Goal: Task Accomplishment & Management: Use online tool/utility

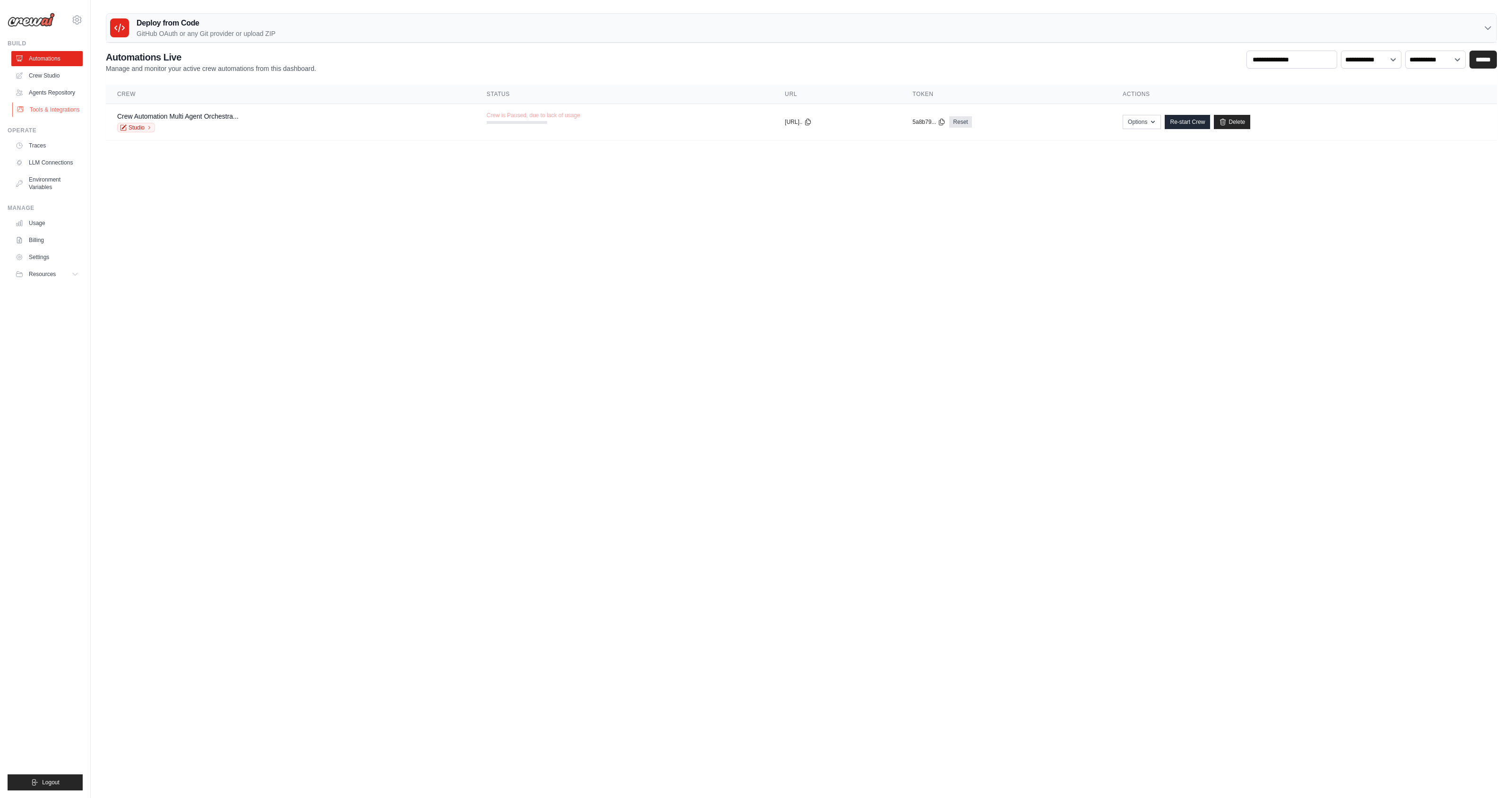
click at [49, 109] on link "Tools & Integrations" at bounding box center [48, 110] width 71 height 15
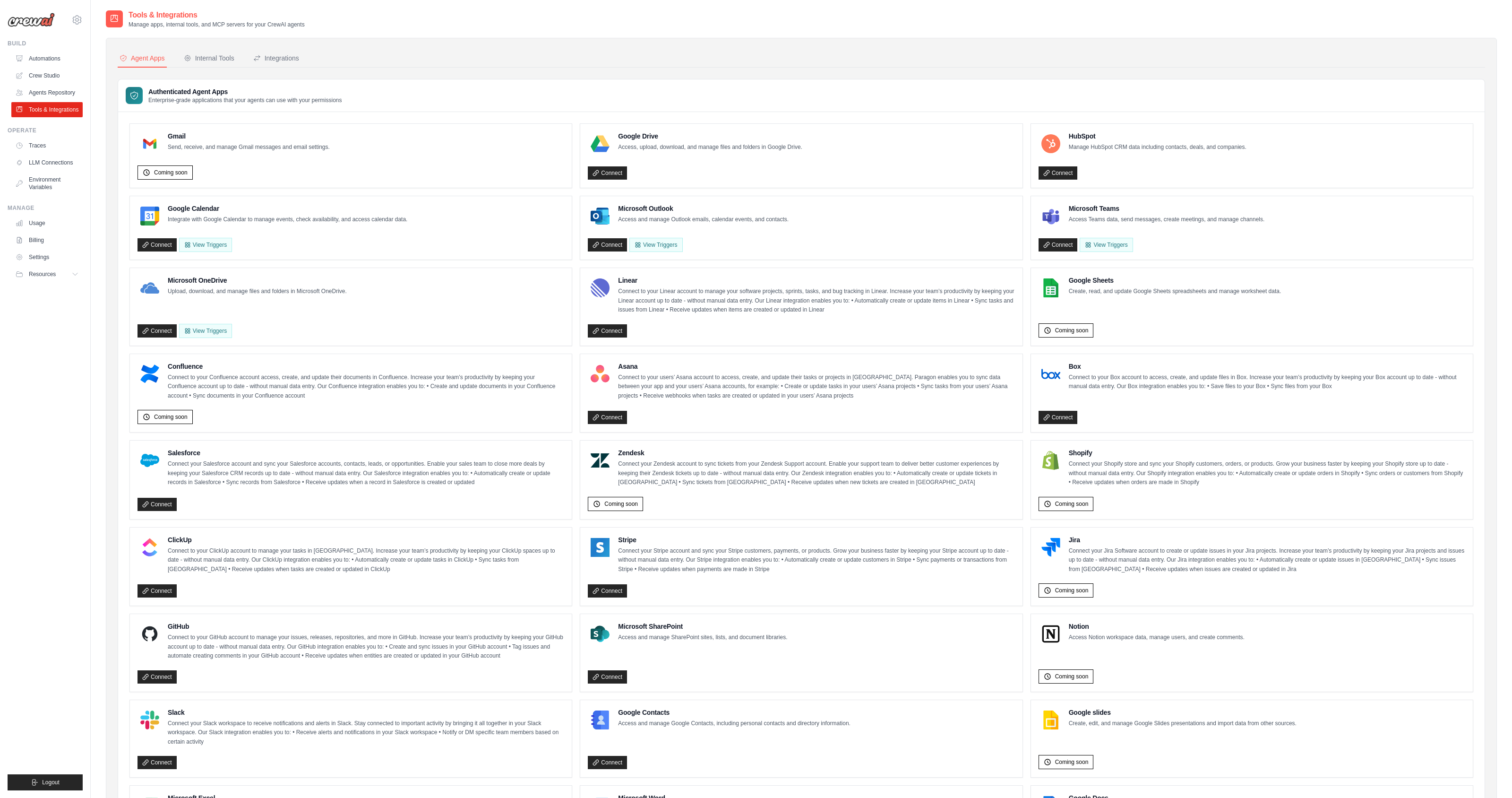
click at [610, 175] on link "Connect" at bounding box center [607, 172] width 39 height 13
click at [623, 178] on link "Connect" at bounding box center [607, 172] width 39 height 13
click at [613, 176] on link "Connect" at bounding box center [607, 172] width 39 height 13
